Goal: Register for event/course

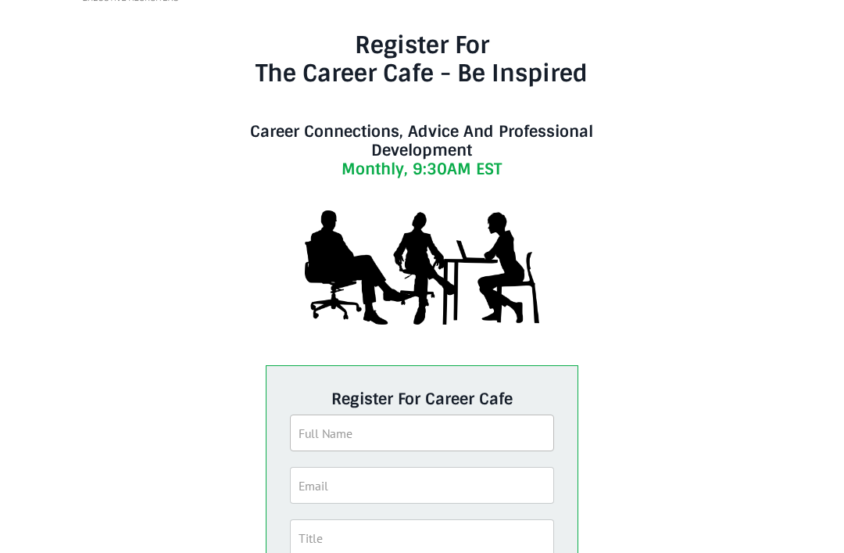
click at [338, 438] on input "text" at bounding box center [421, 432] width 263 height 37
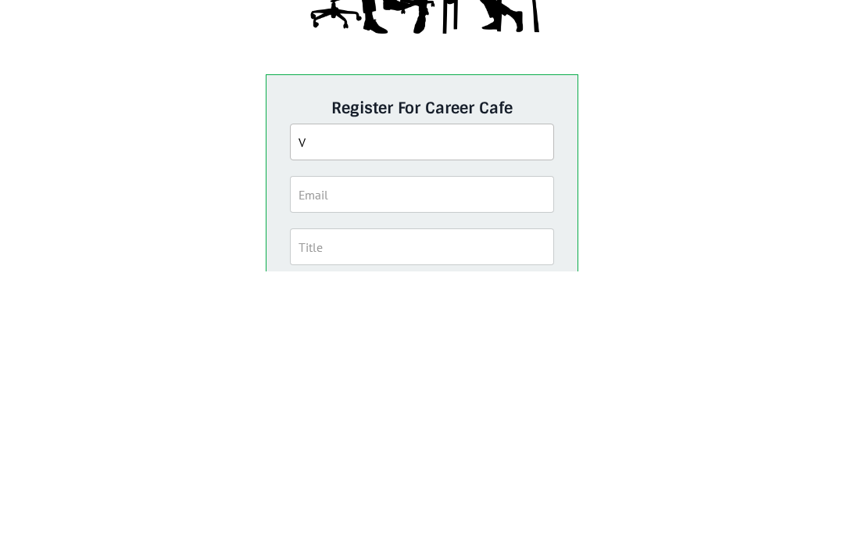
type input "V"
click at [457, 457] on input "email" at bounding box center [421, 475] width 263 height 37
type input "nessa.elie@gmail.com"
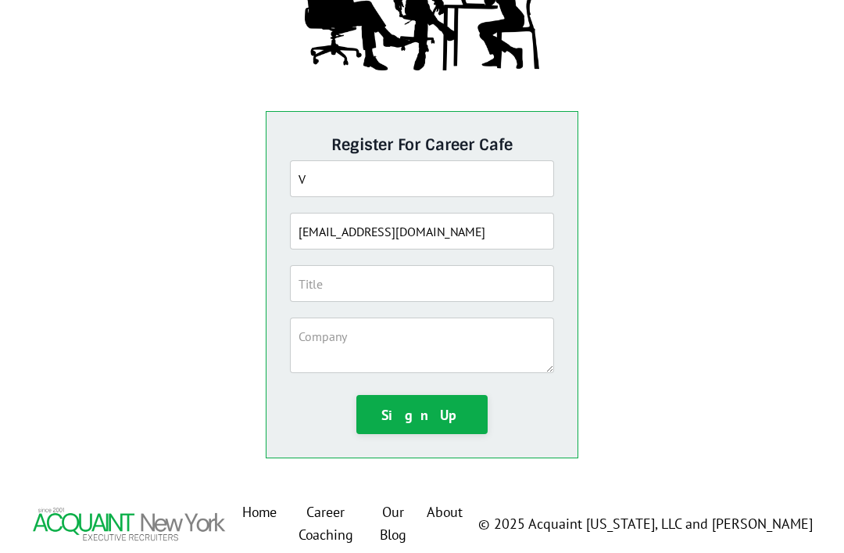
click at [422, 419] on button "Sign Up" at bounding box center [421, 414] width 131 height 39
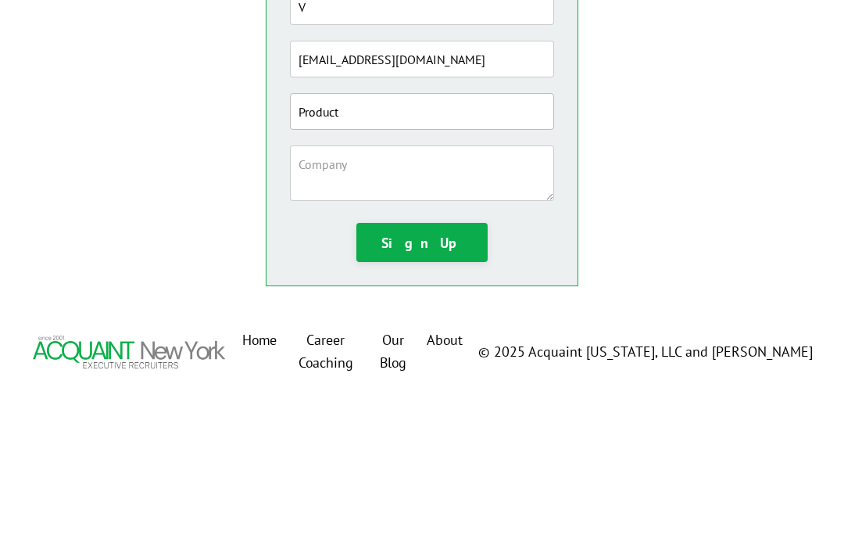
type input "Product"
click at [439, 395] on button "Sign Up" at bounding box center [421, 414] width 131 height 39
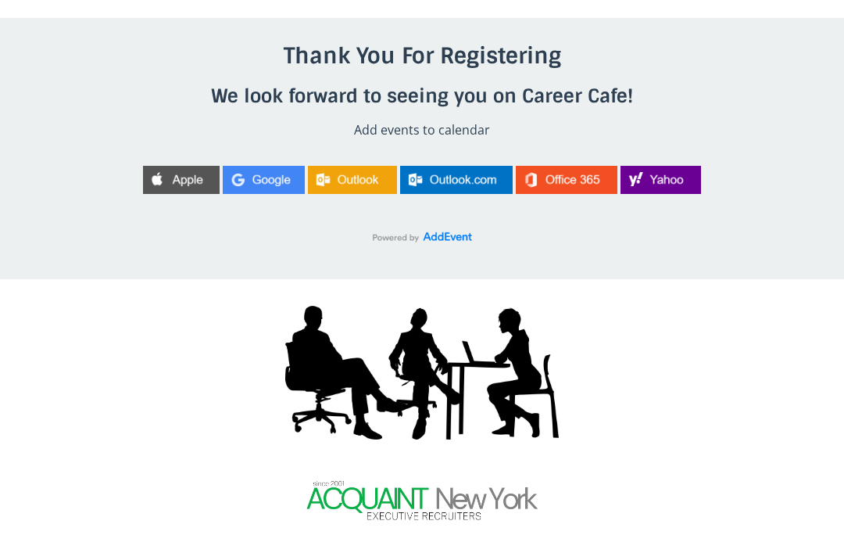
click at [173, 189] on img at bounding box center [181, 180] width 77 height 28
